Goal: Navigation & Orientation: Find specific page/section

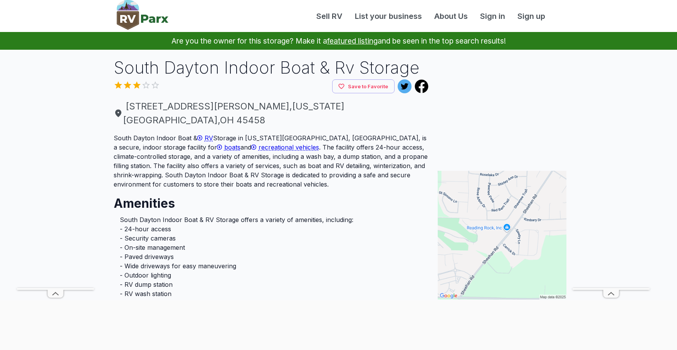
click at [135, 87] on div at bounding box center [223, 87] width 219 height 12
click at [139, 84] on div at bounding box center [223, 87] width 219 height 12
click at [155, 89] on div at bounding box center [223, 87] width 219 height 12
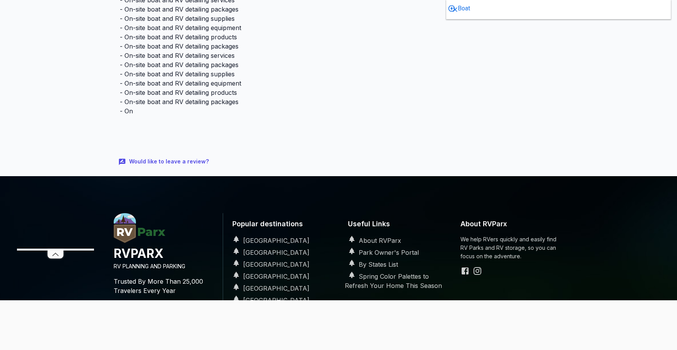
scroll to position [1117, 0]
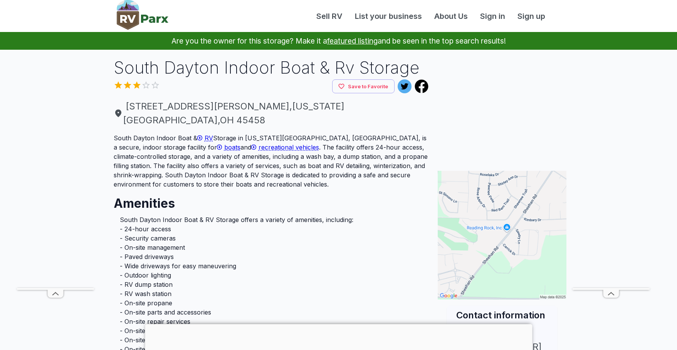
click at [643, 34] on p "Are you the owner for this storage? Make it a featured listing and be seen in t…" at bounding box center [338, 41] width 658 height 18
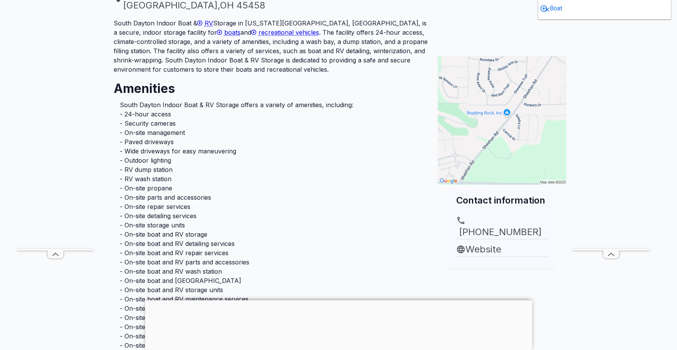
scroll to position [154, 0]
